Goal: Download file/media

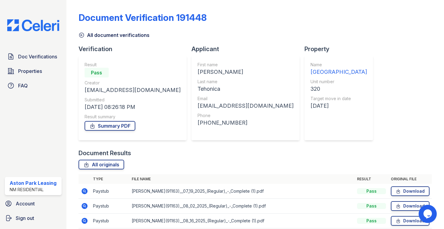
click at [83, 36] on icon at bounding box center [81, 35] width 5 height 5
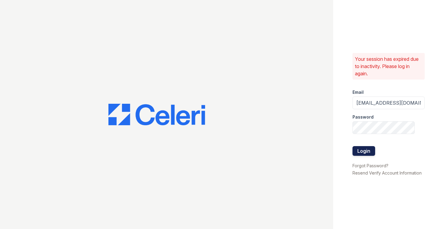
click at [366, 149] on button "Login" at bounding box center [363, 151] width 23 height 10
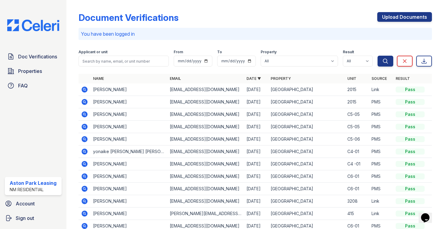
click at [85, 91] on icon at bounding box center [85, 89] width 6 height 6
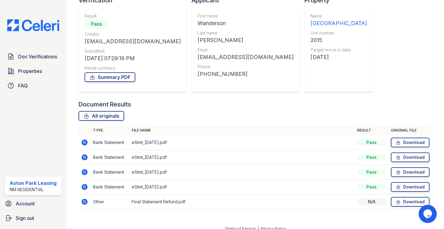
scroll to position [56, 0]
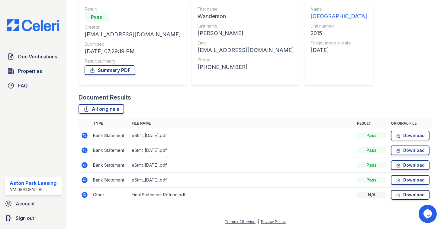
click at [400, 196] on icon at bounding box center [398, 194] width 5 height 6
click at [394, 178] on link "Download" at bounding box center [410, 180] width 39 height 10
click at [407, 166] on link "Download" at bounding box center [410, 165] width 39 height 10
click at [403, 151] on link "Download" at bounding box center [410, 150] width 39 height 10
click at [413, 137] on link "Download" at bounding box center [410, 135] width 39 height 10
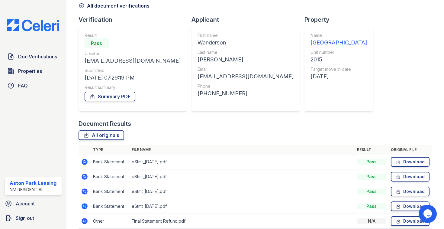
scroll to position [0, 0]
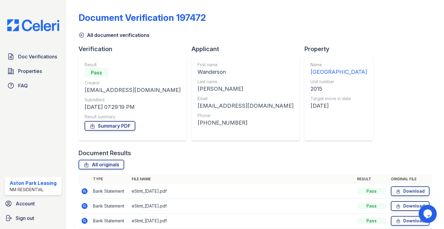
click at [82, 35] on icon at bounding box center [81, 35] width 5 height 5
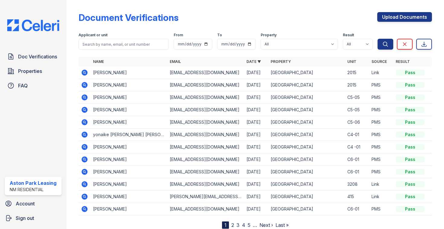
click at [86, 87] on icon at bounding box center [84, 84] width 7 height 7
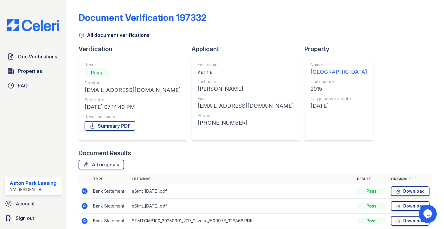
scroll to position [26, 0]
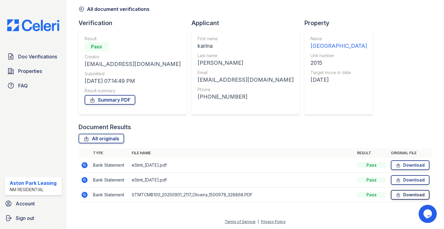
click at [406, 195] on link "Download" at bounding box center [410, 195] width 39 height 10
click at [400, 181] on icon at bounding box center [398, 180] width 5 height 6
click at [423, 163] on link "Download" at bounding box center [410, 165] width 39 height 10
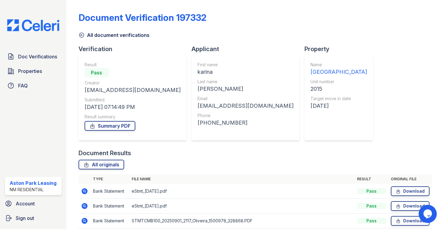
click at [80, 37] on icon at bounding box center [82, 35] width 6 height 6
